Goal: Task Accomplishment & Management: Manage account settings

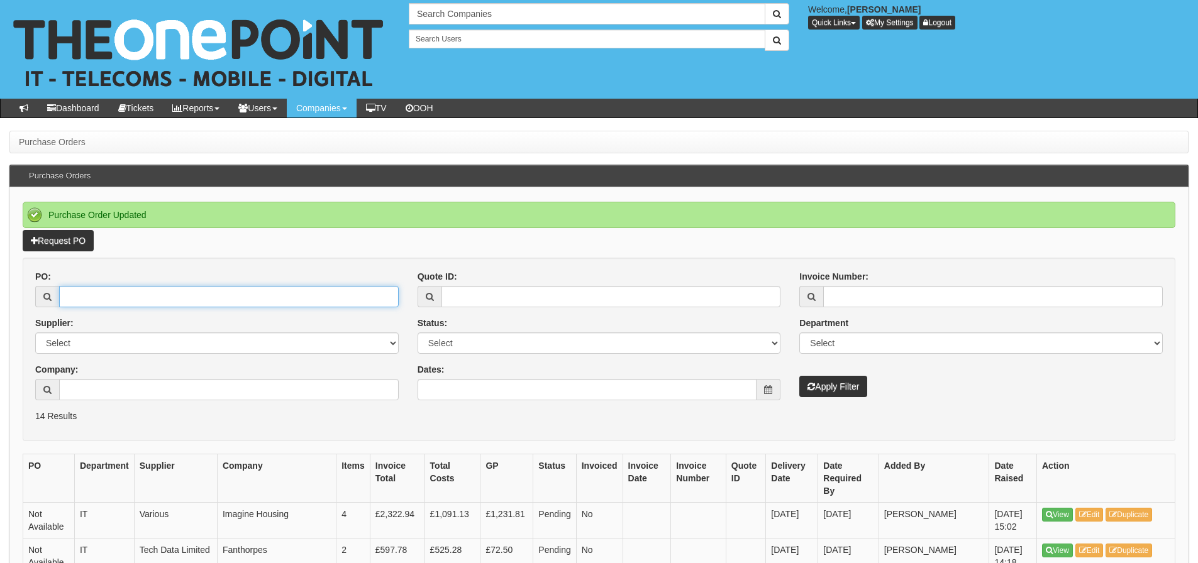
click at [97, 301] on input "PO:" at bounding box center [229, 296] width 340 height 21
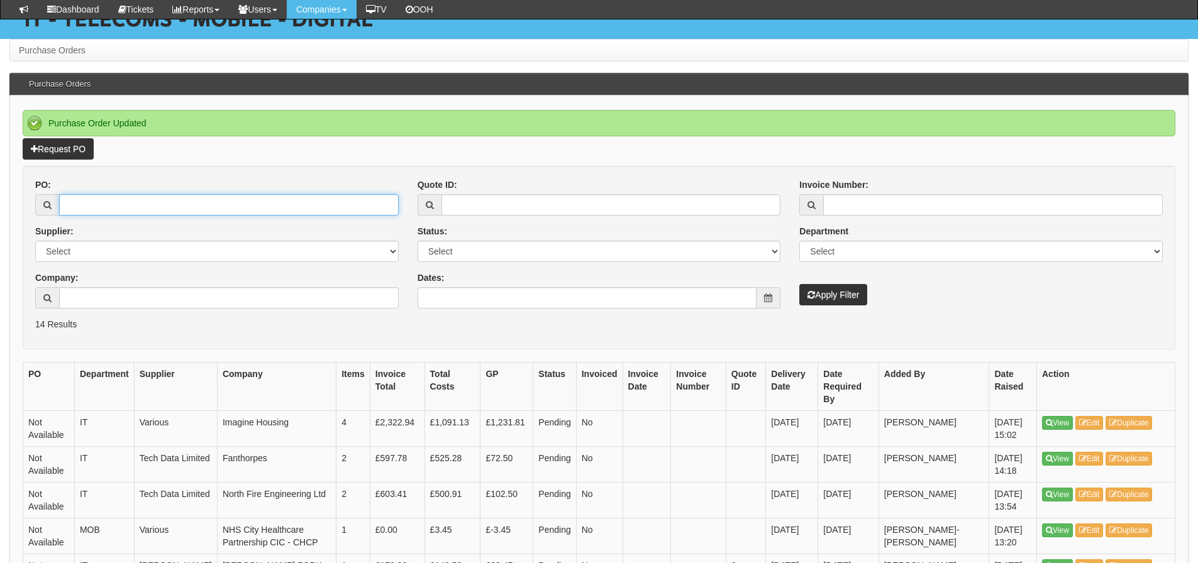
scroll to position [126, 0]
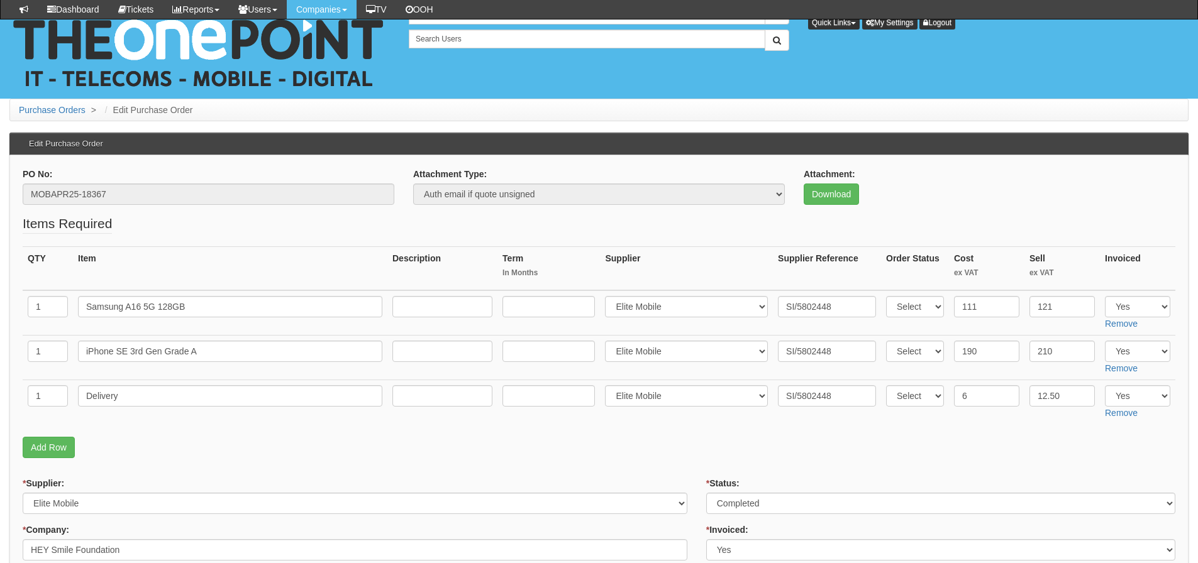
scroll to position [207, 0]
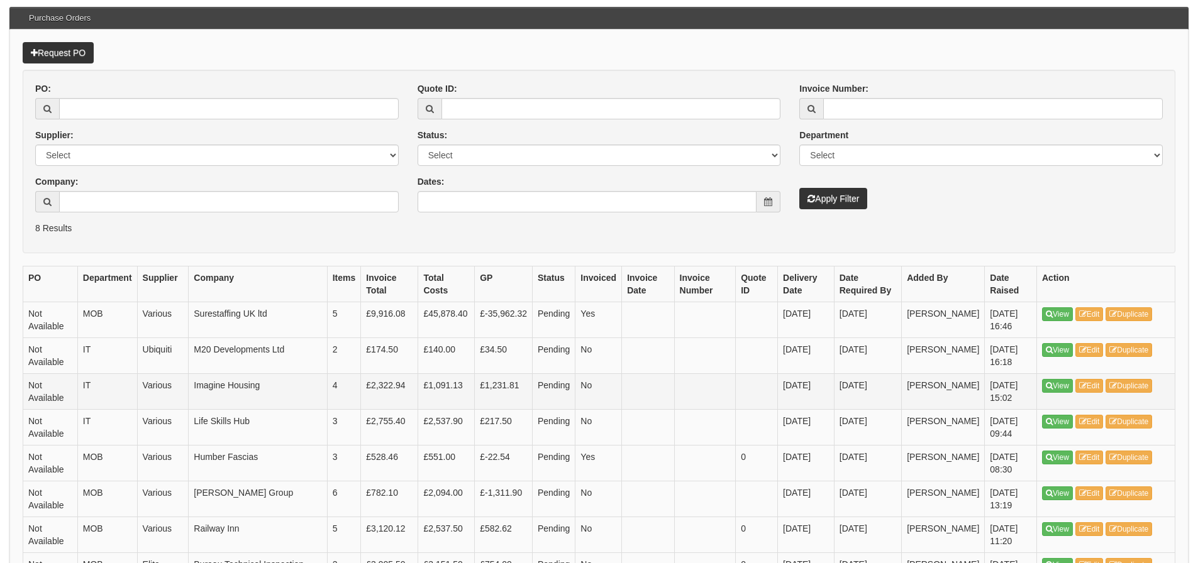
scroll to position [157, 0]
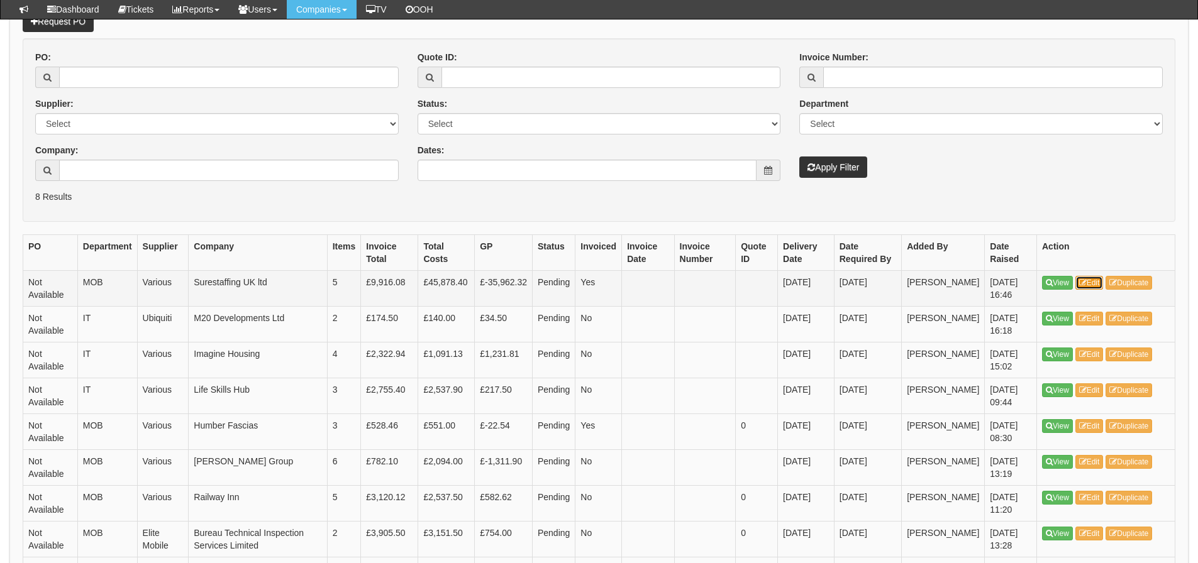
click at [1085, 285] on icon at bounding box center [1083, 283] width 8 height 8
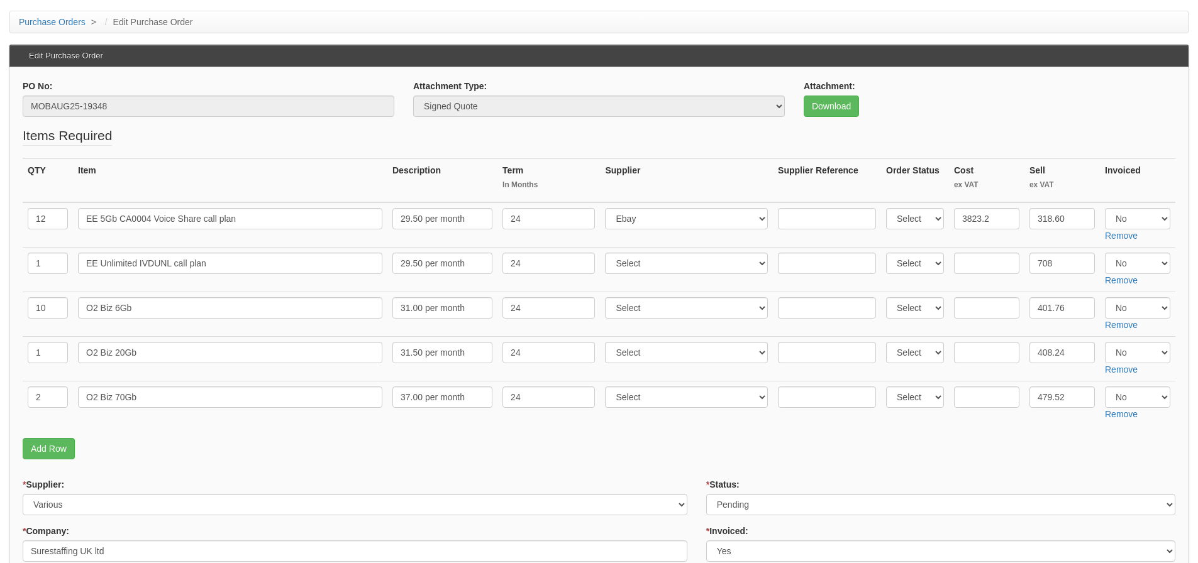
scroll to position [126, 0]
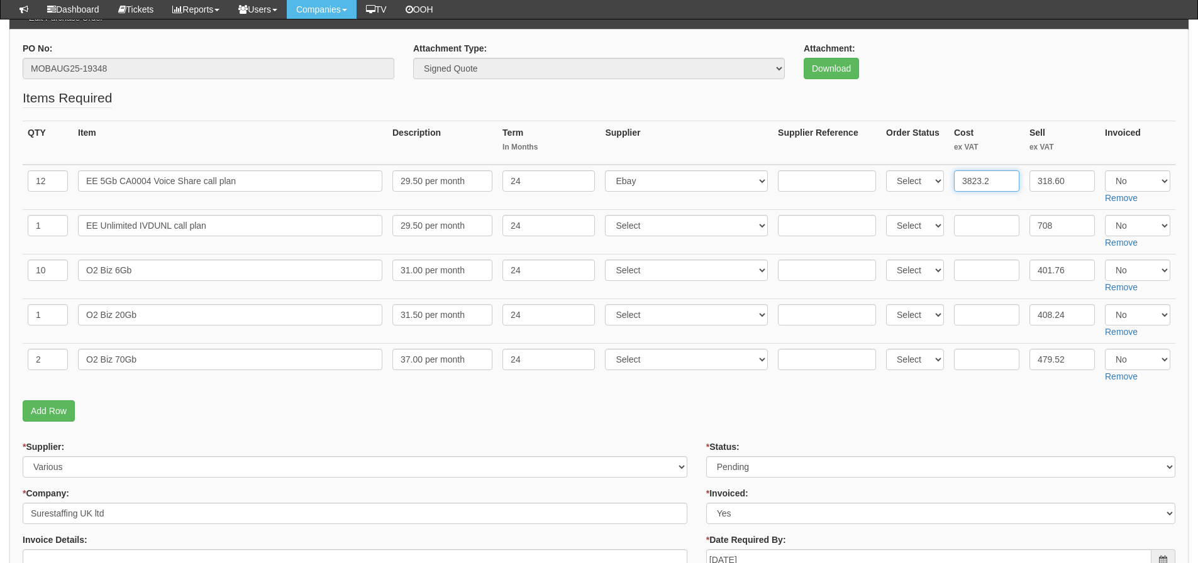
drag, startPoint x: 1007, startPoint y: 184, endPoint x: 959, endPoint y: 194, distance: 48.8
click at [959, 194] on td "3823.2" at bounding box center [986, 187] width 75 height 45
drag, startPoint x: 1059, startPoint y: 219, endPoint x: 1010, endPoint y: 232, distance: 50.2
click at [974, 222] on tr "1 EE Unlimited IVDUNL call plan 29.50 per month 24 Select 123 REG.co.uk 1Passwo…" at bounding box center [599, 231] width 1153 height 45
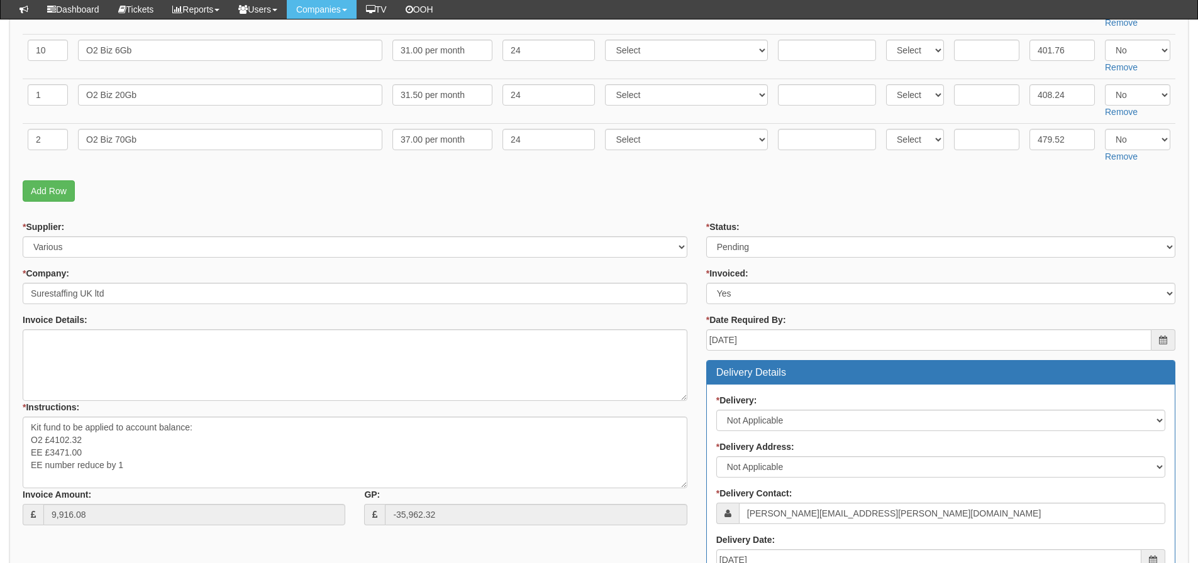
scroll to position [377, 0]
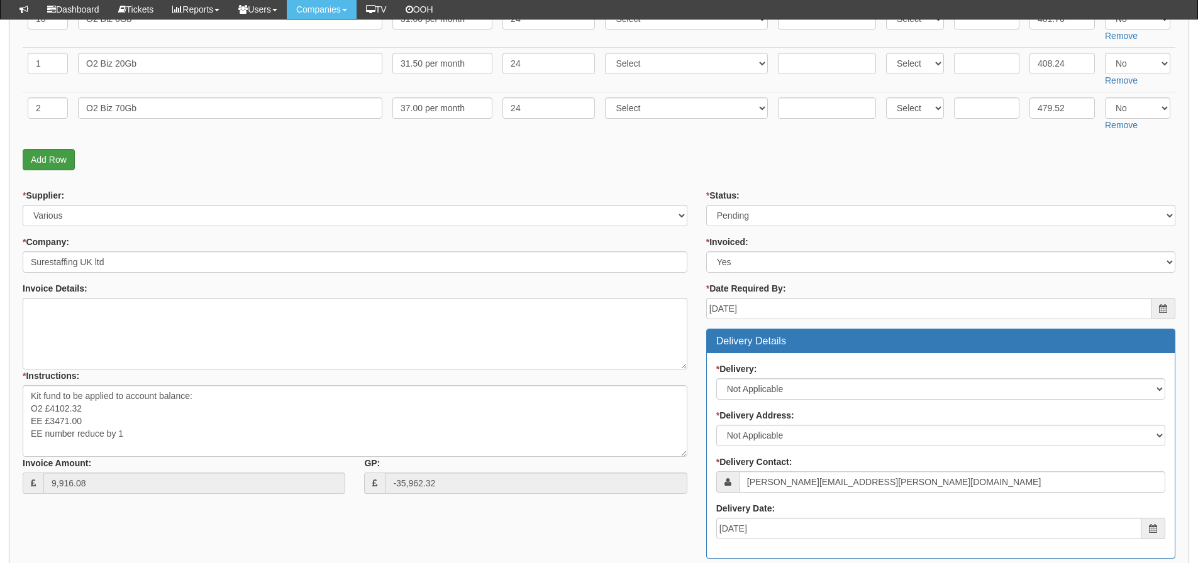
type input "318.60"
click at [38, 165] on link "Add Row" at bounding box center [49, 159] width 52 height 21
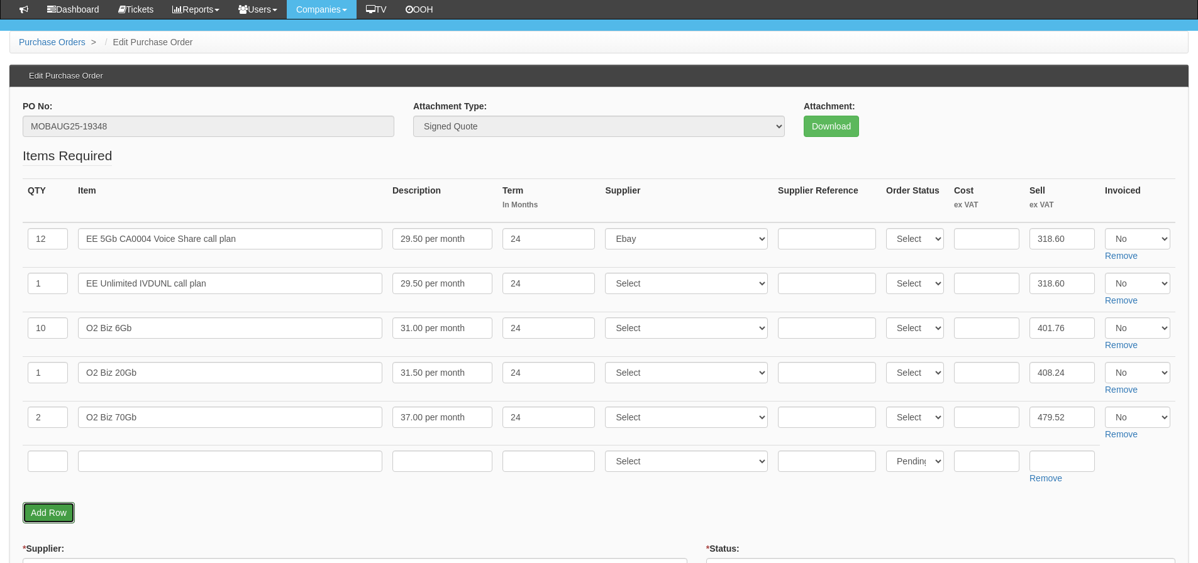
scroll to position [252, 0]
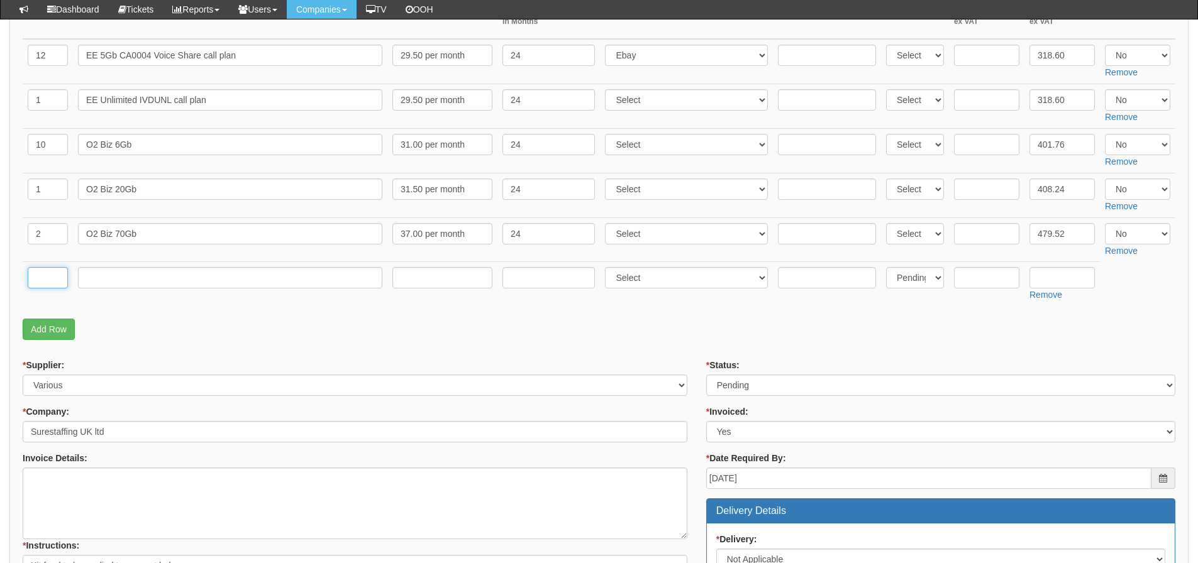
click at [36, 282] on input "text" at bounding box center [48, 277] width 40 height 21
type input "1"
type input "Kit Fund"
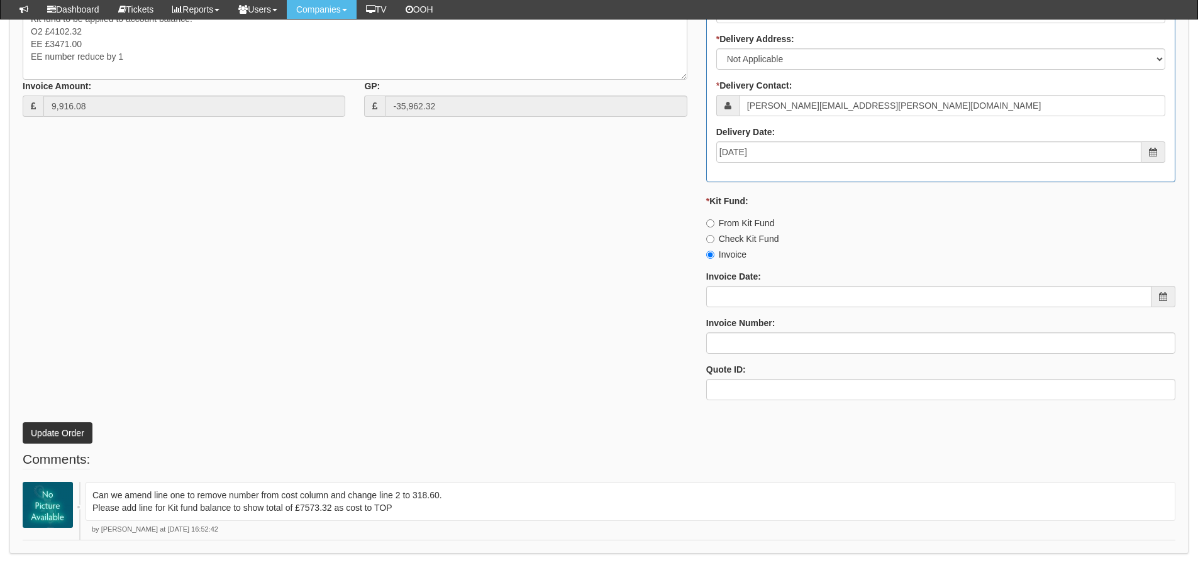
scroll to position [839, 0]
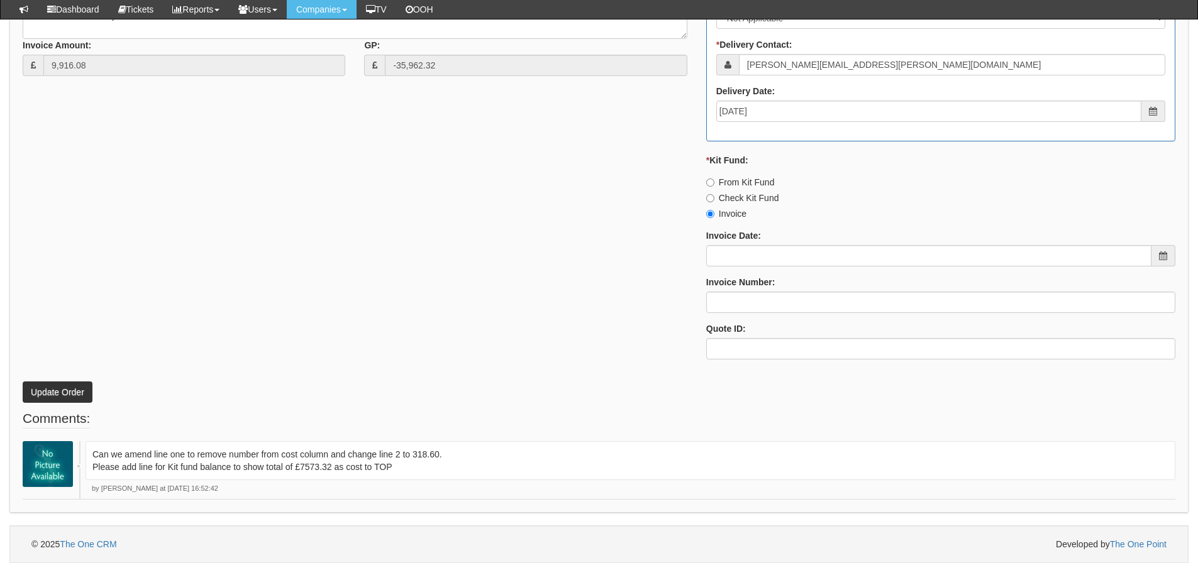
type input "7573.32"
click at [215, 284] on div "* Supplier: Select 123 REG.co.uk 1Password 3 4Gon AA Jones Electric Ltd Abzorb …" at bounding box center [598, 70] width 1171 height 598
click at [68, 392] on button "Update Order" at bounding box center [58, 392] width 70 height 21
